Goal: Transaction & Acquisition: Book appointment/travel/reservation

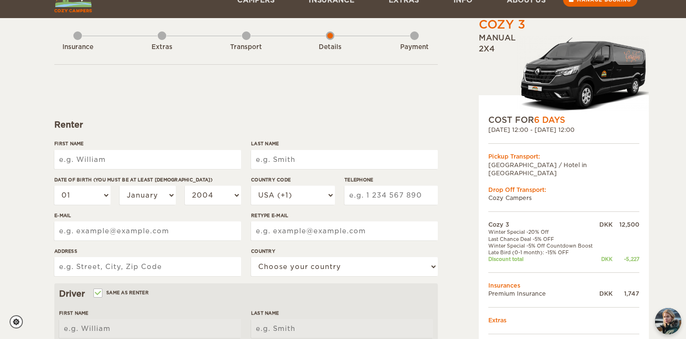
scroll to position [30, 0]
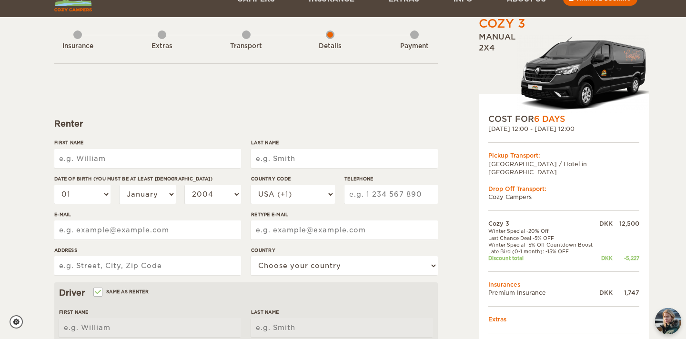
click at [156, 165] on input "First Name" at bounding box center [147, 158] width 187 height 19
type input "Christoffer"
type input "Kristensen"
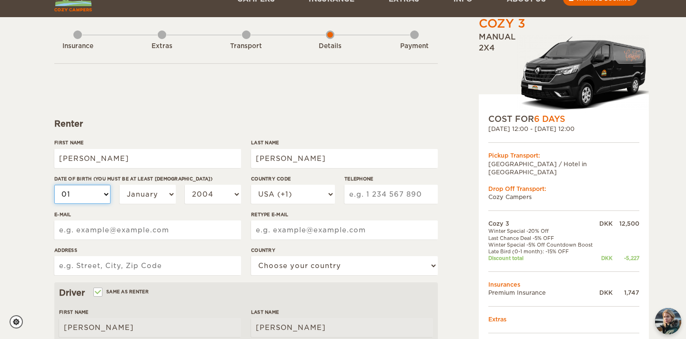
scroll to position [73, 0]
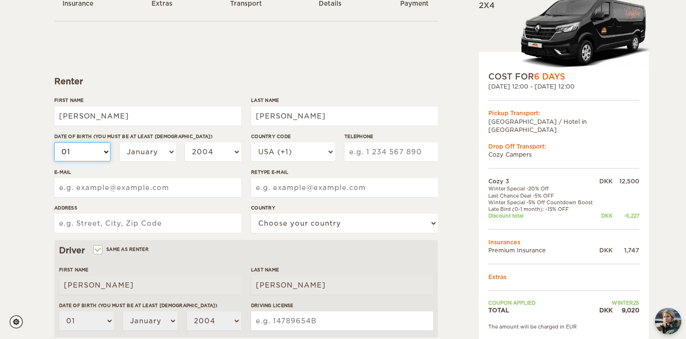
click at [91, 151] on select "01 02 03 04 05 06 07 08 09 10 11 12 13 14 15 16 17 18 19 20 21 22 23 24 25 26 2…" at bounding box center [82, 151] width 56 height 19
select select "22"
click at [54, 142] on select "01 02 03 04 05 06 07 08 09 10 11 12 13 14 15 16 17 18 19 20 21 22 23 24 25 26 2…" at bounding box center [82, 151] width 56 height 19
select select "22"
click at [152, 158] on select "January February March April May June July August September October November De…" at bounding box center [147, 151] width 56 height 19
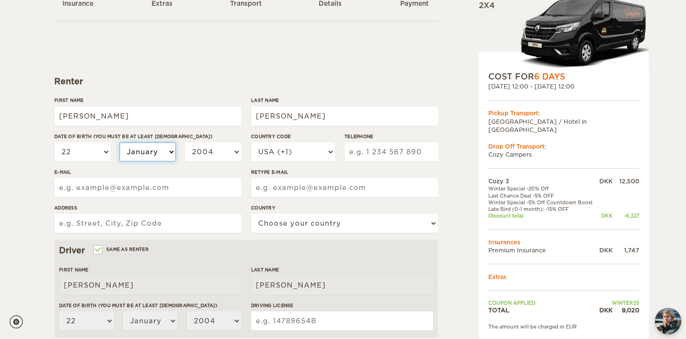
select select "03"
click at [119, 142] on select "January February March April May June July August September October November De…" at bounding box center [147, 151] width 56 height 19
select select "03"
click at [217, 151] on select "2004 2003 2002 2001 2000 1999 1998 1997 1996 1995 1994 1993 1992 1991 1990 1989…" at bounding box center [213, 151] width 56 height 19
select select "1997"
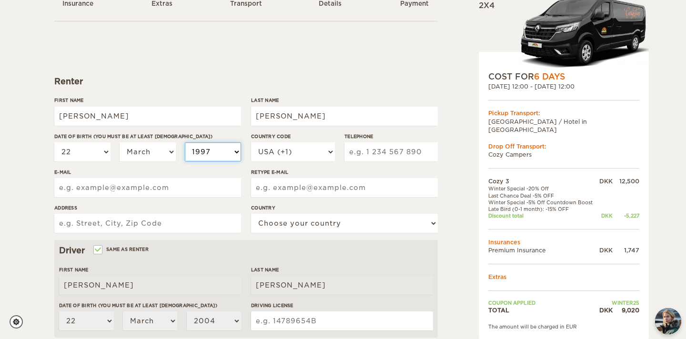
click at [185, 142] on select "2004 2003 2002 2001 2000 1999 1998 1997 1996 1995 1994 1993 1992 1991 1990 1989…" at bounding box center [213, 151] width 56 height 19
select select "1997"
click at [316, 148] on select "USA (+1) UK (+44) Germany (+49) Algeria (+213) Andorra (+376) Angola (+244) Ang…" at bounding box center [293, 151] width 84 height 19
select select "45"
click at [251, 142] on select "USA (+1) UK (+44) Germany (+49) Algeria (+213) Andorra (+376) Angola (+244) Ang…" at bounding box center [293, 151] width 84 height 19
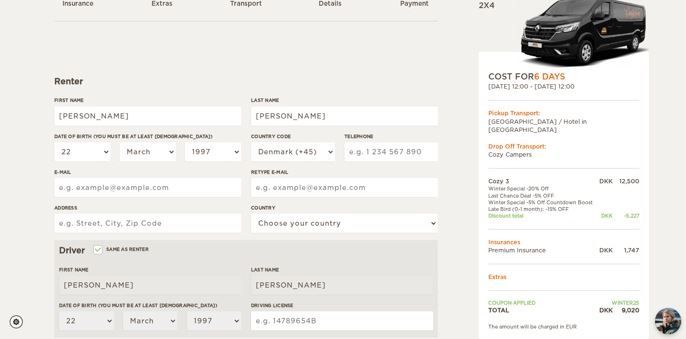
click at [368, 152] on input "Telephone" at bounding box center [390, 151] width 93 height 19
type input "51197881"
click at [148, 189] on input "E-mail" at bounding box center [147, 187] width 187 height 19
type input "christofferkristensen1@gmail.com"
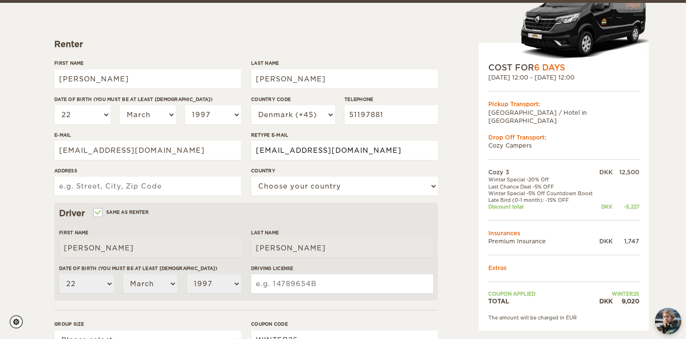
scroll to position [113, 0]
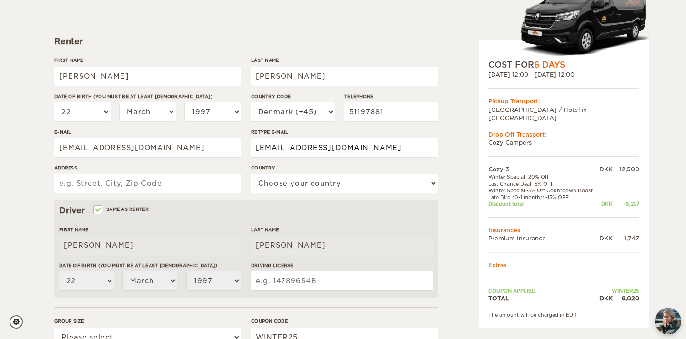
type input "christofferkristensen1@gmail.com"
click at [172, 191] on input "Address" at bounding box center [147, 183] width 187 height 19
type input "Niels Jensens Vej 8, 2.302"
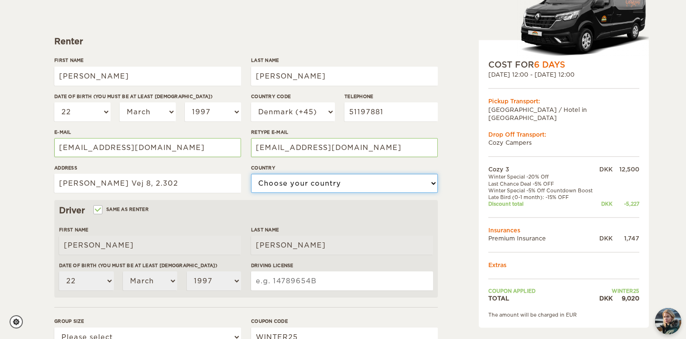
click at [363, 190] on select "Choose your country United States United Kingdom Germany Afghanistan Albania Al…" at bounding box center [344, 183] width 187 height 19
select select "56"
click at [251, 174] on select "Choose your country United States United Kingdom Germany Afghanistan Albania Al…" at bounding box center [344, 183] width 187 height 19
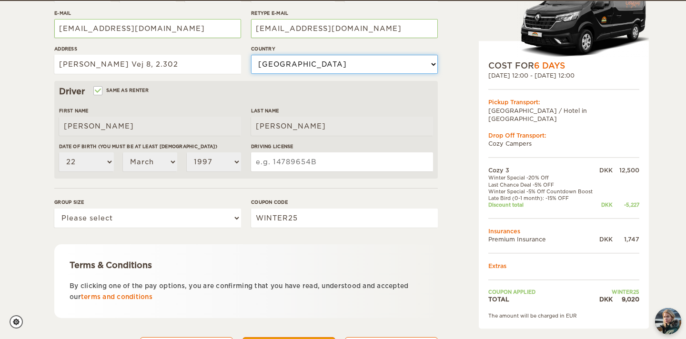
scroll to position [233, 0]
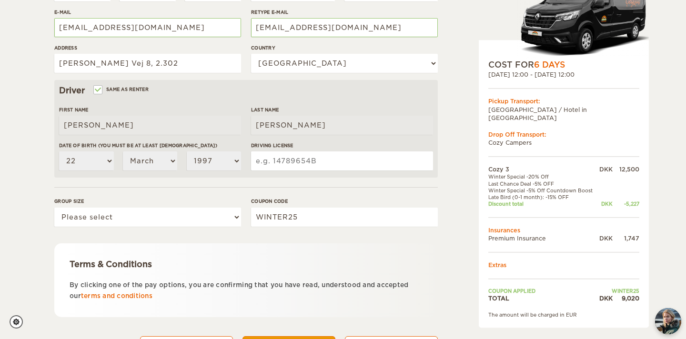
click at [303, 154] on input "Driving License" at bounding box center [342, 160] width 182 height 19
type input "31823253"
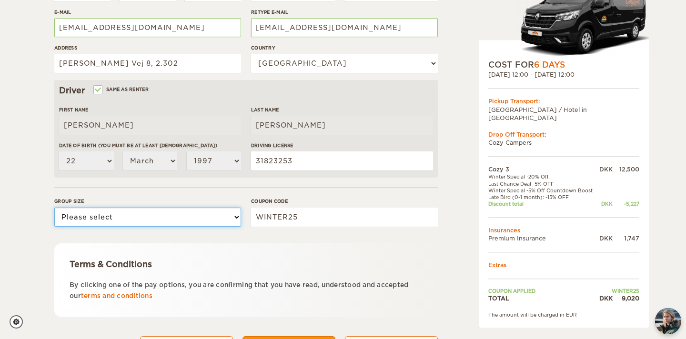
click at [192, 218] on select "Please select 1 2 3" at bounding box center [147, 217] width 187 height 19
select select "2"
click at [54, 208] on select "Please select 1 2 3" at bounding box center [147, 217] width 187 height 19
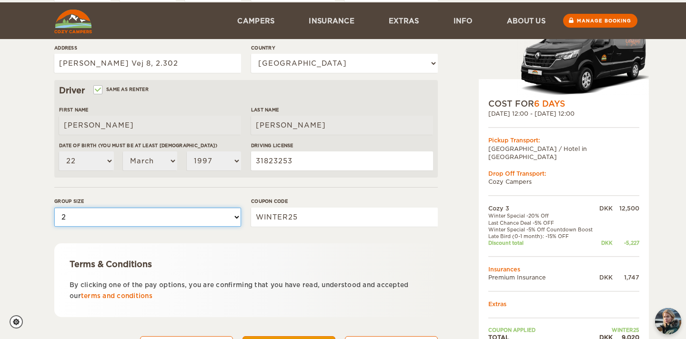
scroll to position [280, 0]
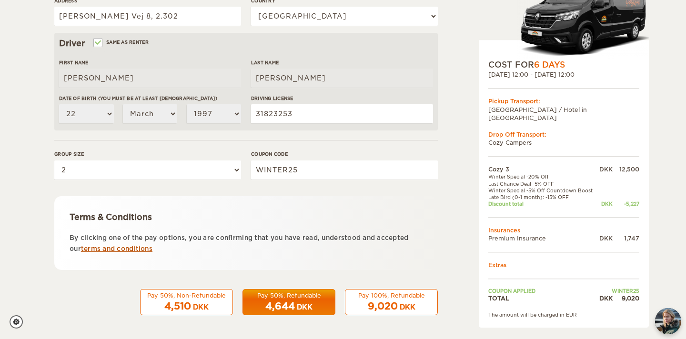
click at [128, 250] on link "terms and conditions" at bounding box center [116, 248] width 71 height 7
click at [289, 298] on div "Pay 50%, Refundable" at bounding box center [289, 295] width 80 height 8
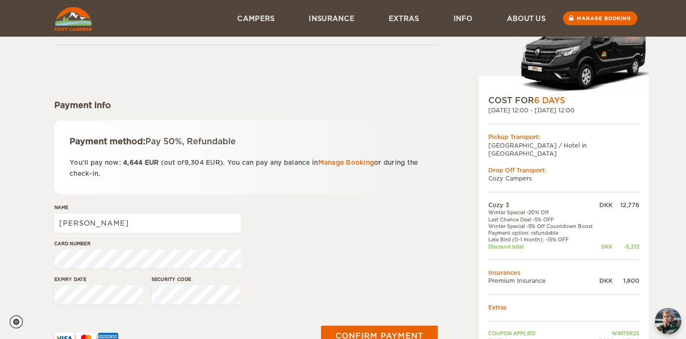
scroll to position [49, 0]
click at [356, 163] on link "Manage Booking" at bounding box center [346, 162] width 56 height 7
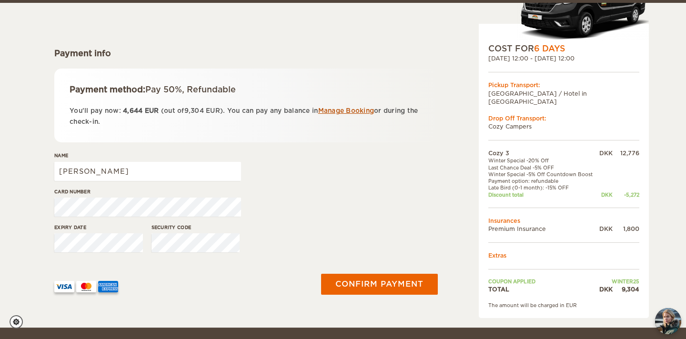
scroll to position [104, 0]
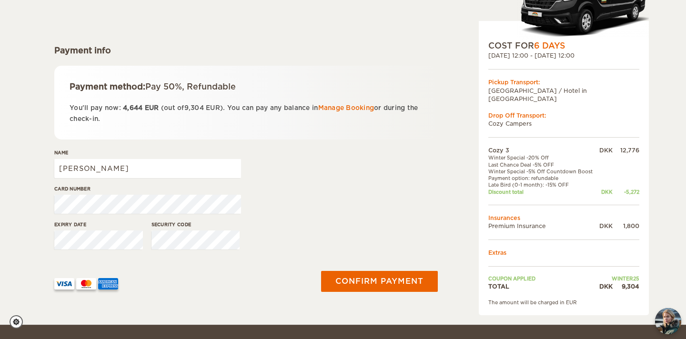
drag, startPoint x: 490, startPoint y: 222, endPoint x: 527, endPoint y: 216, distance: 37.6
click at [527, 216] on tbody "Cozy 3 DKK 12,776 Winter Special -20% Off Last Chance Deal -5% OFF Winter Speci…" at bounding box center [563, 218] width 151 height 144
drag, startPoint x: 545, startPoint y: 219, endPoint x: 492, endPoint y: 215, distance: 53.5
click at [492, 222] on td "Premium Insurance" at bounding box center [542, 226] width 109 height 8
click at [448, 214] on div "Cozy 3 Expand Collapse Total 9,304 DKK Manual 2x4 COST FOR 6 Days [DATE] 12:00 …" at bounding box center [539, 128] width 184 height 373
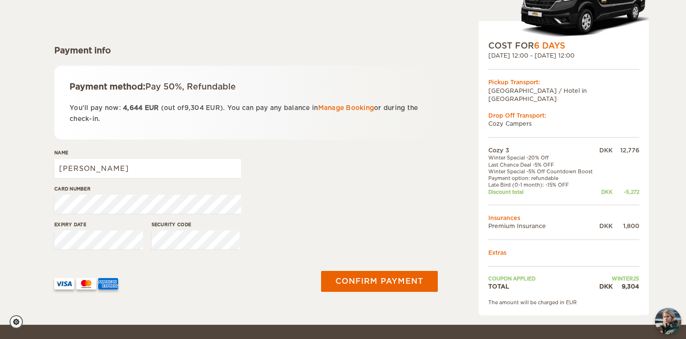
click at [268, 273] on div at bounding box center [180, 280] width 252 height 19
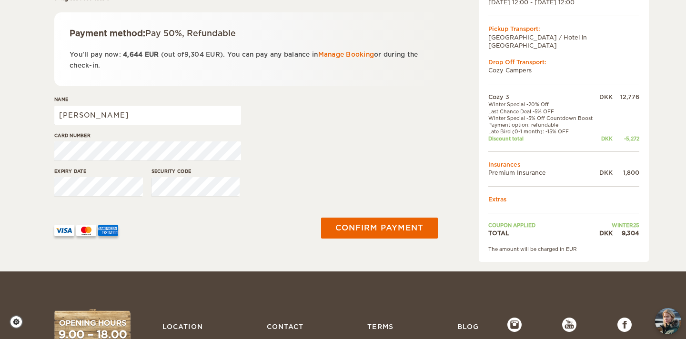
scroll to position [169, 0]
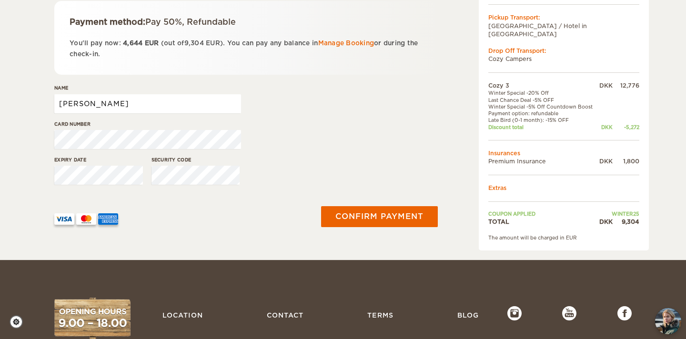
click at [166, 113] on input "[PERSON_NAME]" at bounding box center [147, 103] width 187 height 19
click at [104, 105] on input "[PERSON_NAME]" at bounding box center [147, 103] width 187 height 19
type input "[PERSON_NAME]"
click at [312, 127] on div "Card number" at bounding box center [245, 138] width 383 height 36
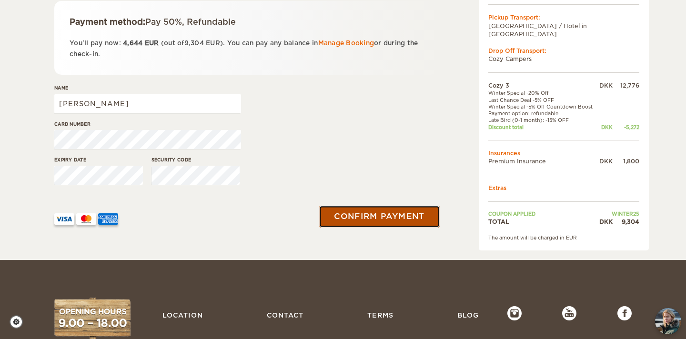
click at [360, 209] on button "Confirm payment" at bounding box center [379, 216] width 120 height 21
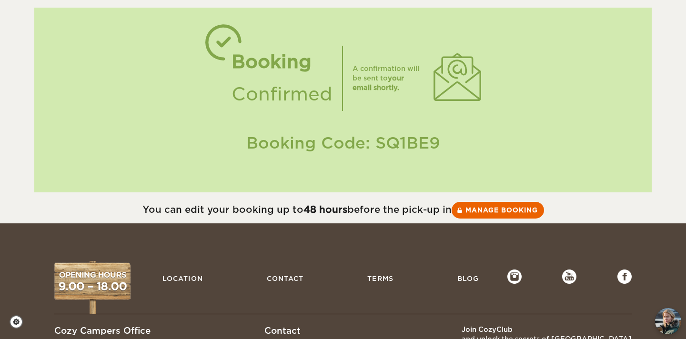
scroll to position [40, 0]
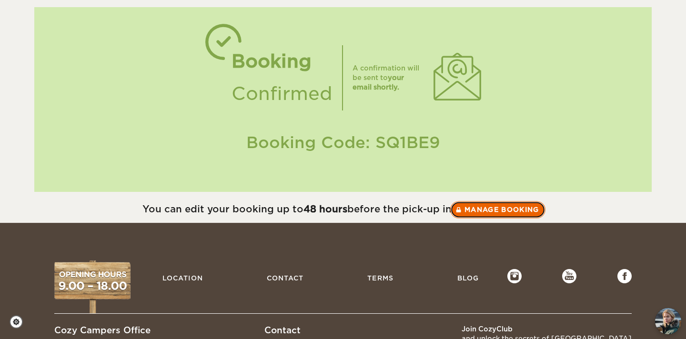
click at [481, 212] on link "Manage booking" at bounding box center [497, 209] width 95 height 17
